Goal: Navigation & Orientation: Find specific page/section

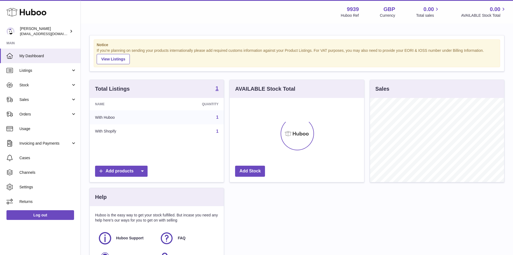
scroll to position [84, 134]
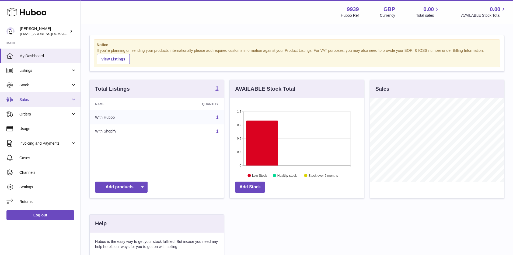
click at [23, 98] on span "Sales" at bounding box center [44, 99] width 51 height 5
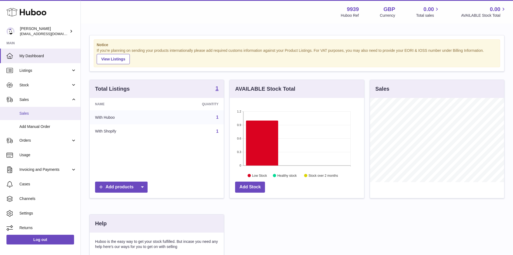
click at [31, 111] on span "Sales" at bounding box center [47, 113] width 57 height 5
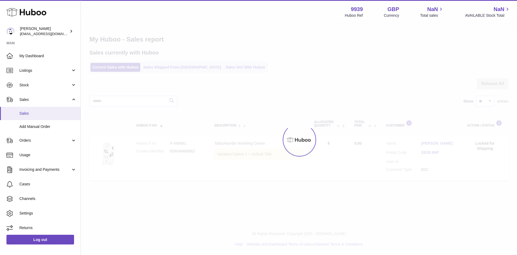
drag, startPoint x: 0, startPoint y: 0, endPoint x: 31, endPoint y: 114, distance: 117.9
click at [31, 114] on span "Sales" at bounding box center [47, 113] width 57 height 5
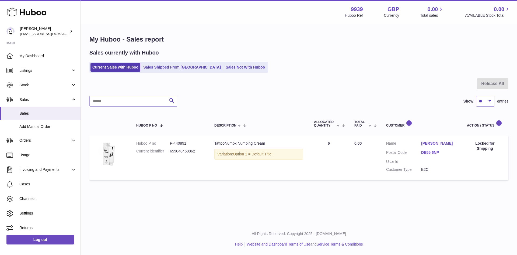
drag, startPoint x: 95, startPoint y: 57, endPoint x: 339, endPoint y: 162, distance: 265.5
click at [342, 162] on div "My Huboo - Sales report Sales currently with Huboo Current Sales with Huboo Sal…" at bounding box center [299, 108] width 436 height 169
drag, startPoint x: 304, startPoint y: 201, endPoint x: 324, endPoint y: 195, distance: 21.6
click at [305, 198] on div "Menu Huboo 9939 Huboo Ref GBP Currency 0.00 Total sales 0.00 AVAILABLE Stock To…" at bounding box center [299, 111] width 436 height 223
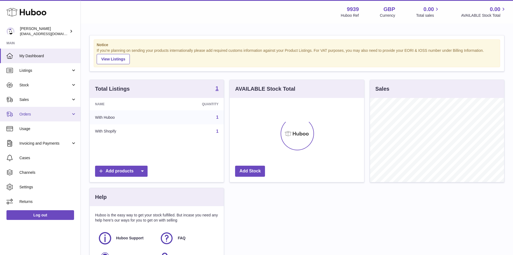
scroll to position [84, 134]
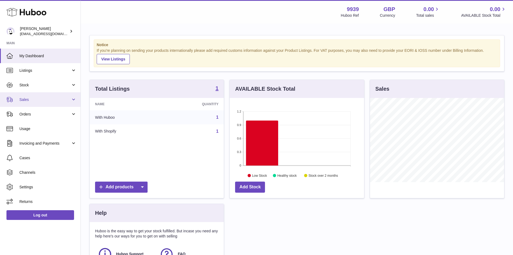
click at [30, 98] on span "Sales" at bounding box center [44, 99] width 51 height 5
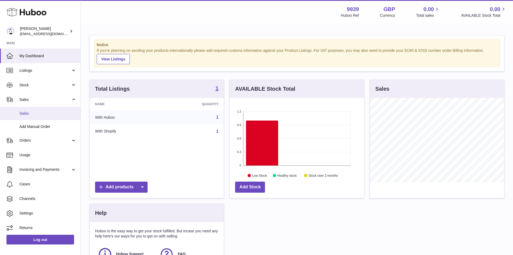
click at [32, 114] on span "Sales" at bounding box center [47, 113] width 57 height 5
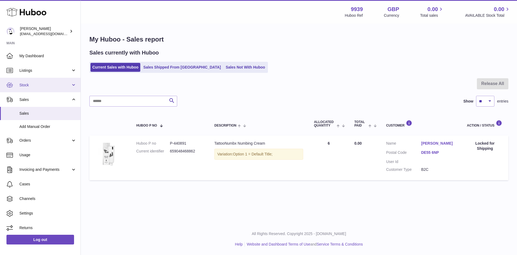
click at [27, 83] on span "Stock" at bounding box center [44, 84] width 51 height 5
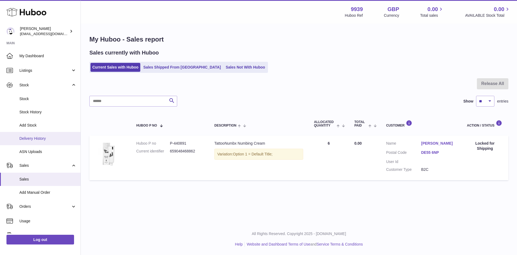
click at [38, 139] on span "Delivery History" at bounding box center [47, 138] width 57 height 5
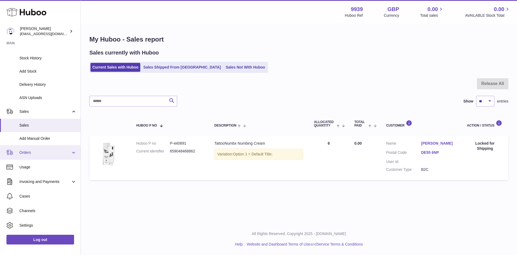
scroll to position [68, 0]
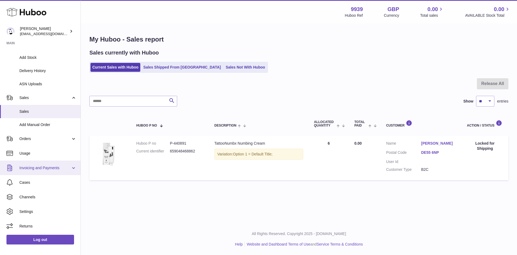
click at [42, 169] on span "Invoicing and Payments" at bounding box center [44, 167] width 51 height 5
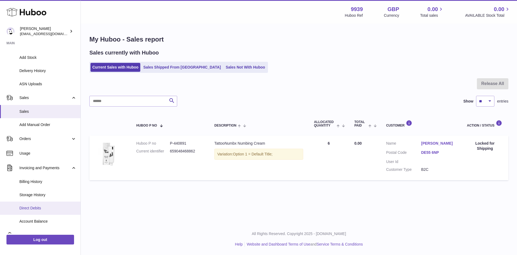
scroll to position [95, 0]
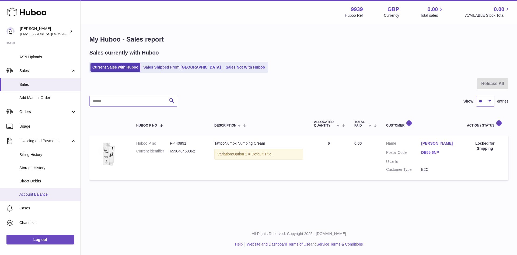
click at [39, 195] on span "Account Balance" at bounding box center [47, 193] width 57 height 5
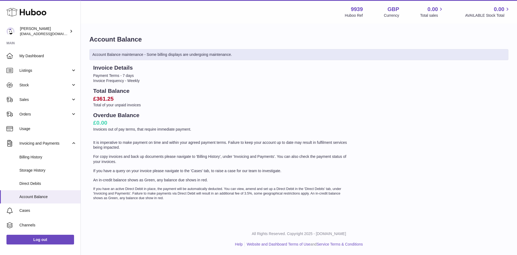
drag, startPoint x: 237, startPoint y: 114, endPoint x: 140, endPoint y: 134, distance: 98.5
